Goal: Transaction & Acquisition: Book appointment/travel/reservation

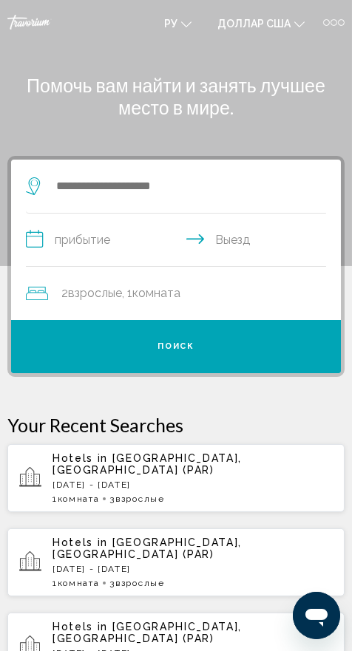
click at [30, 183] on icon "Виджет поиска" at bounding box center [35, 186] width 18 height 18
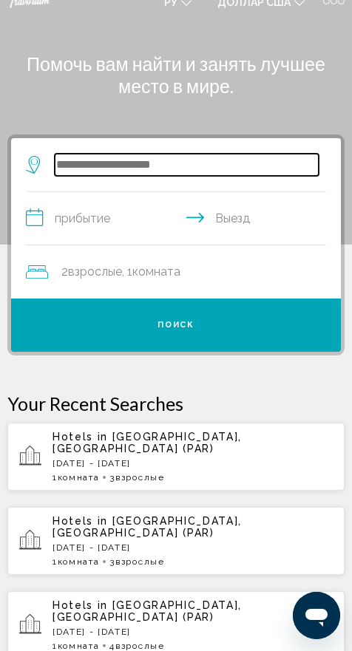
click at [195, 158] on input "Виджет поиска" at bounding box center [187, 165] width 264 height 22
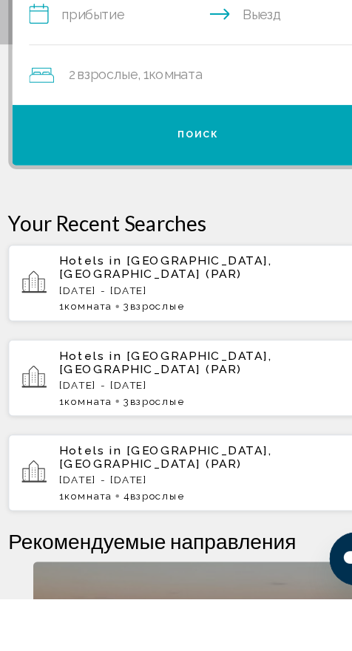
scroll to position [107, 0]
click at [214, 358] on div "Hotels in [GEOGRAPHIC_DATA], [GEOGRAPHIC_DATA] ([GEOGRAPHIC_DATA]) [DATE] - [DA…" at bounding box center [192, 371] width 280 height 52
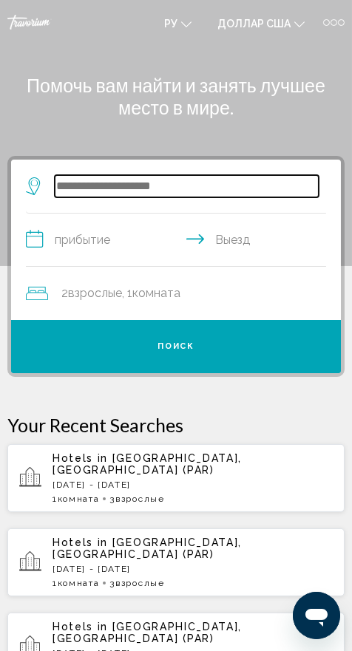
click at [151, 180] on input "Виджет поиска" at bounding box center [187, 186] width 264 height 22
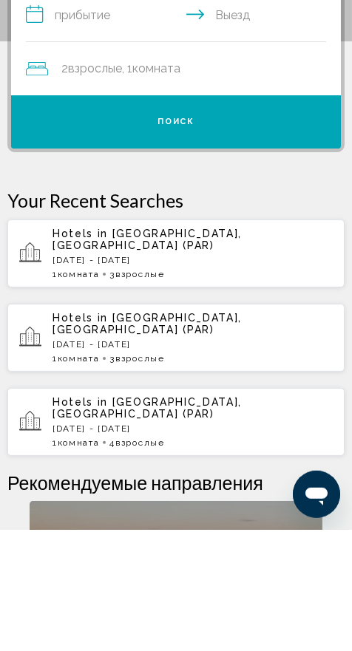
scroll to position [103, 0]
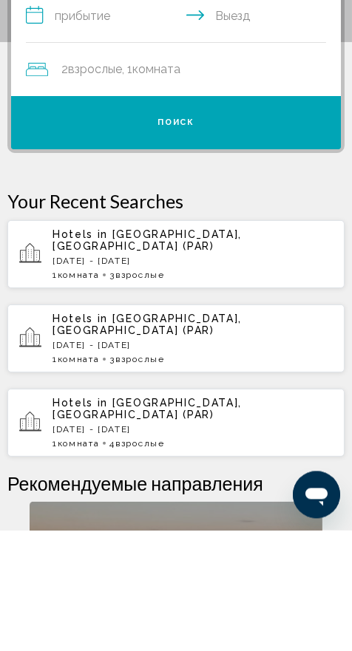
click at [277, 390] on div "1 Комната номера 3 Взрослый Взрослые" at bounding box center [192, 395] width 280 height 10
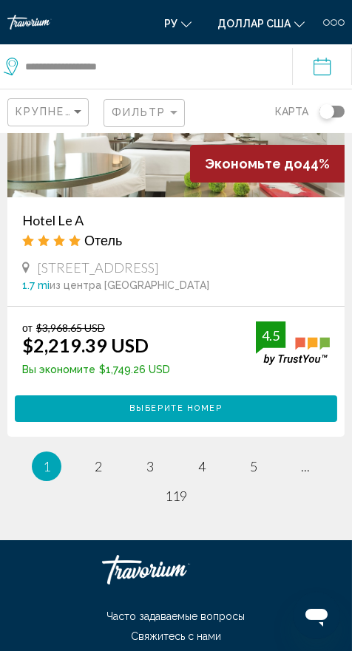
scroll to position [4569, 0]
click at [95, 474] on span "2" at bounding box center [98, 466] width 7 height 16
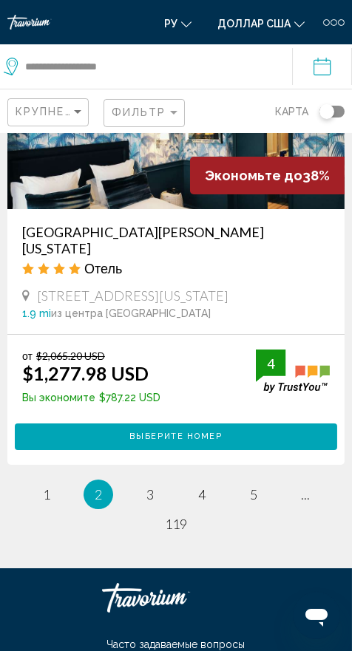
scroll to position [4575, 0]
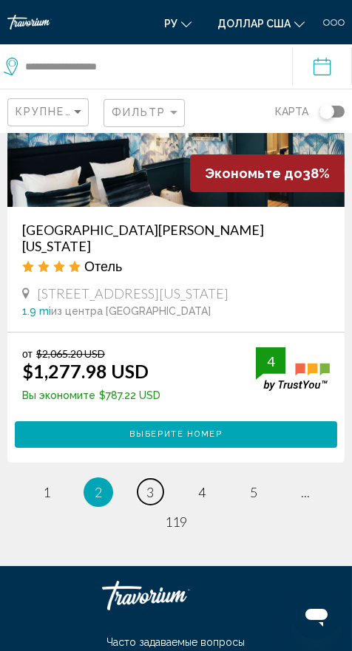
click at [149, 484] on span "3" at bounding box center [149, 492] width 7 height 16
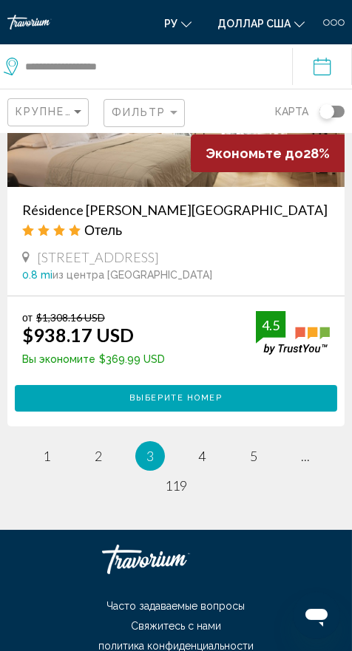
scroll to position [4614, 0]
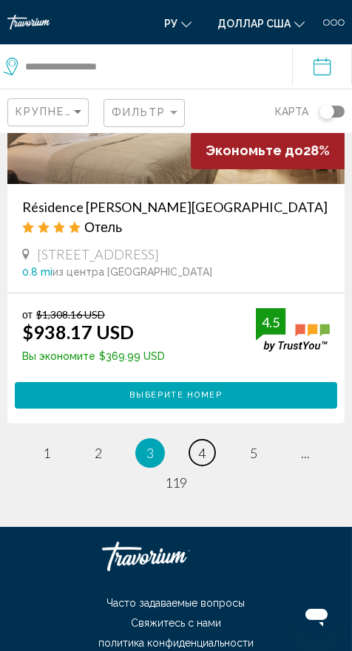
click at [195, 440] on link "page 4" at bounding box center [202, 453] width 26 height 26
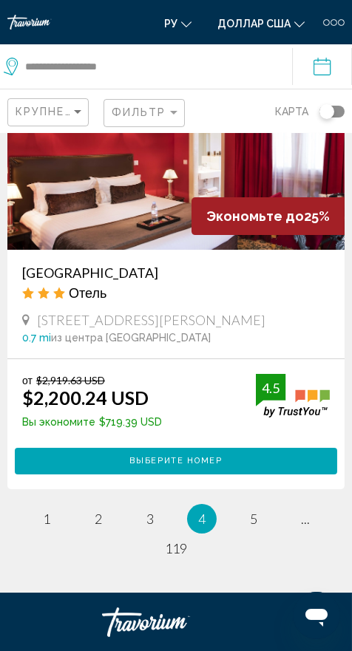
scroll to position [4601, 0]
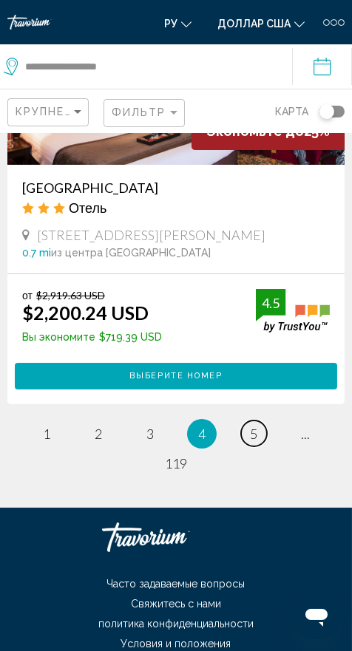
click at [249, 430] on link "page 5" at bounding box center [254, 433] width 26 height 26
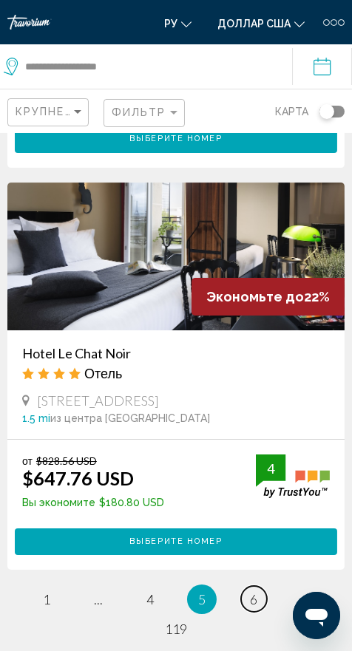
scroll to position [4601, 0]
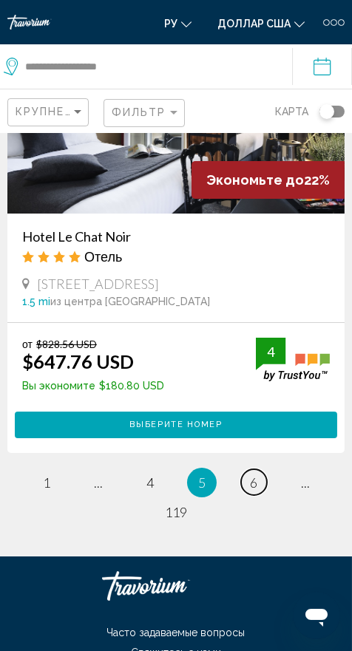
click at [249, 469] on link "page 6" at bounding box center [254, 482] width 26 height 26
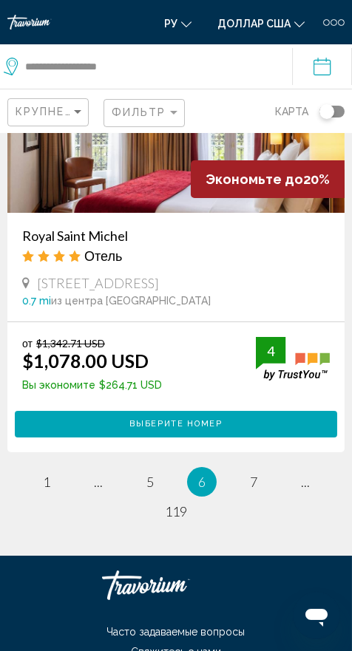
scroll to position [4570, 0]
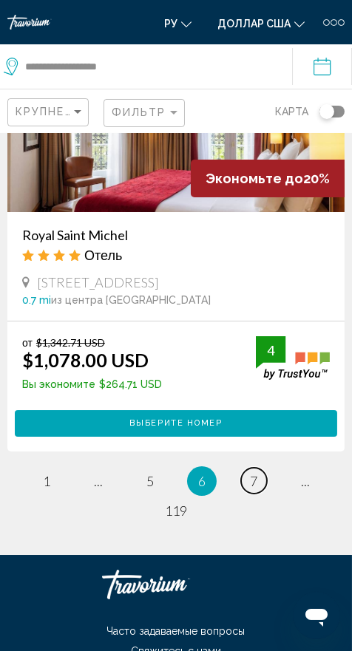
click at [246, 468] on link "page 7" at bounding box center [254, 481] width 26 height 26
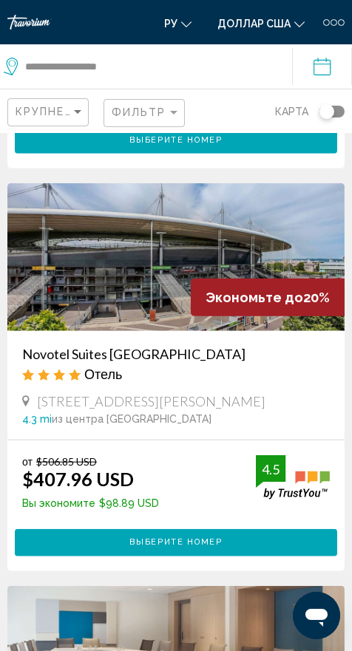
scroll to position [1228, 0]
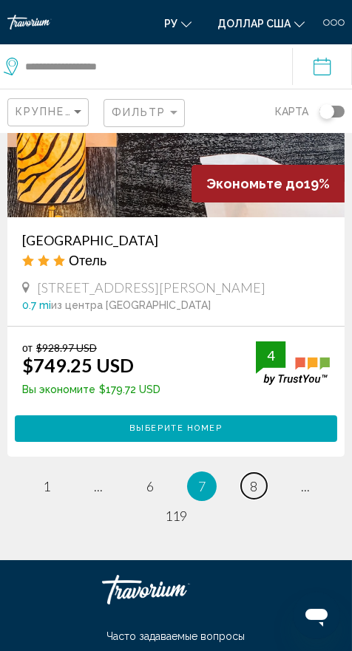
click at [245, 499] on link "page 8" at bounding box center [254, 486] width 26 height 26
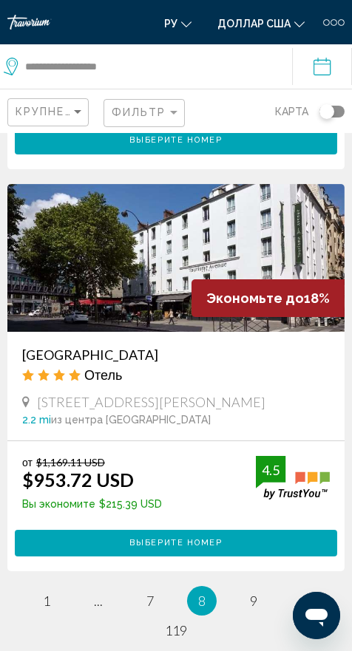
scroll to position [4601, 0]
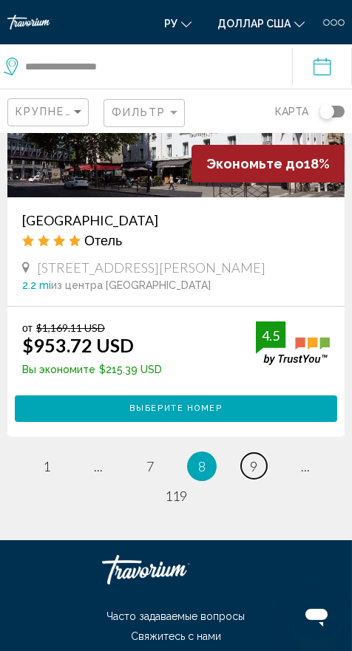
click at [248, 453] on link "page 9" at bounding box center [254, 466] width 26 height 26
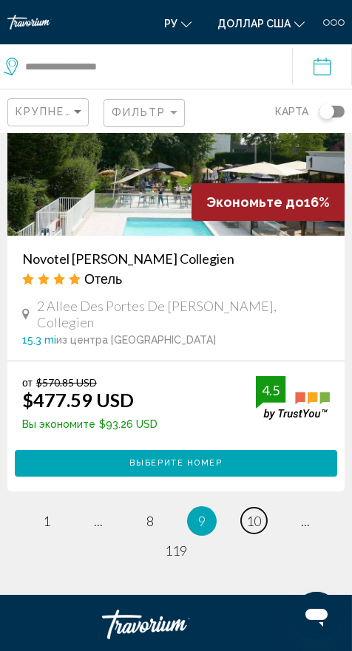
scroll to position [4617, 0]
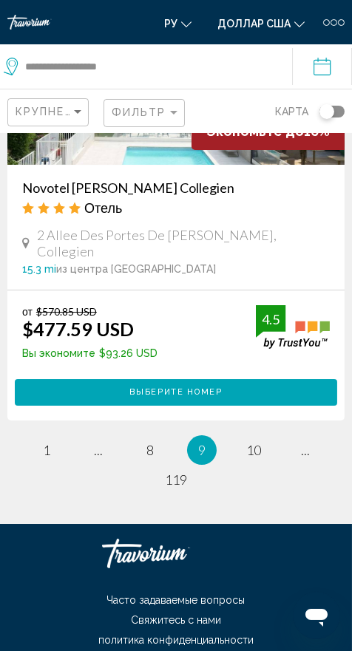
click at [242, 435] on li "page 10" at bounding box center [254, 450] width 30 height 30
click at [246, 448] on link "page 10" at bounding box center [254, 450] width 26 height 26
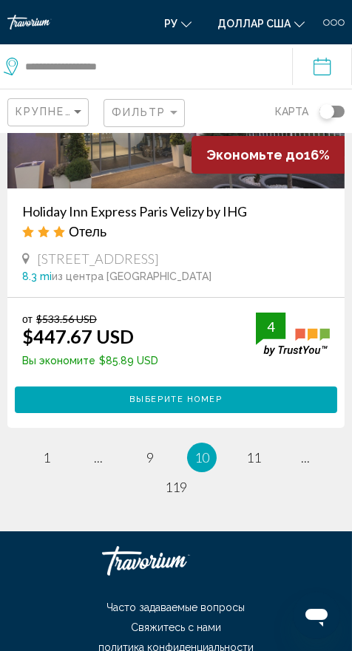
scroll to position [4630, 0]
